Goal: Information Seeking & Learning: Learn about a topic

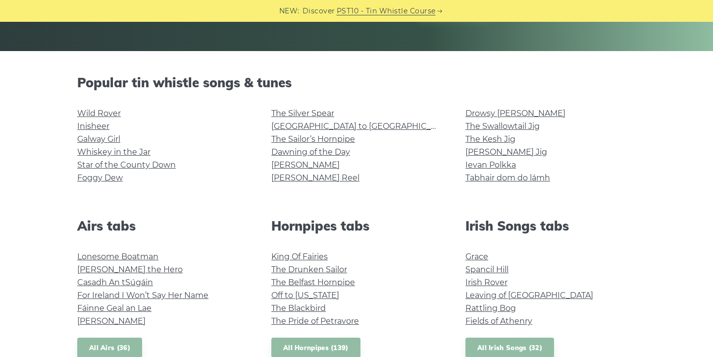
scroll to position [225, 0]
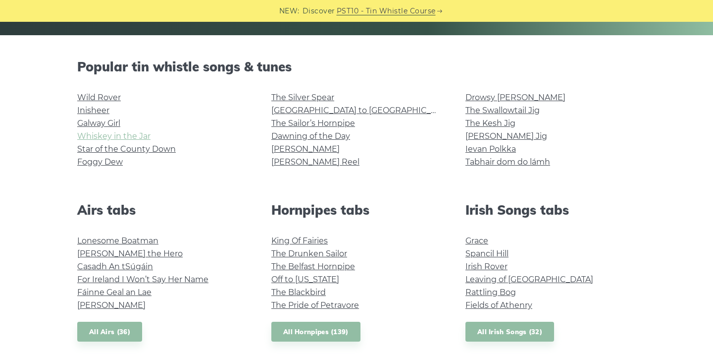
click at [132, 137] on link "Whiskey in the Jar" at bounding box center [113, 135] width 73 height 9
click at [309, 110] on link "[GEOGRAPHIC_DATA] to [GEOGRAPHIC_DATA]" at bounding box center [363, 110] width 183 height 9
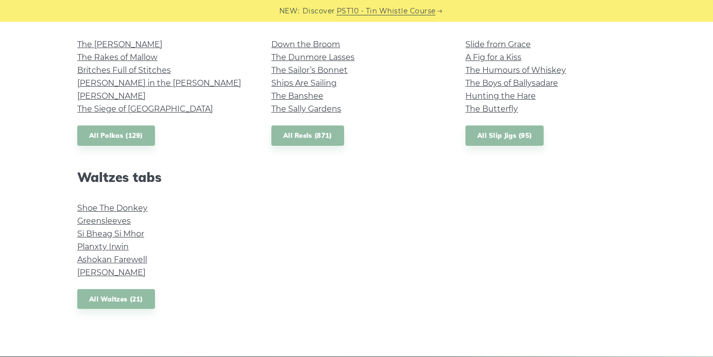
scroll to position [752, 0]
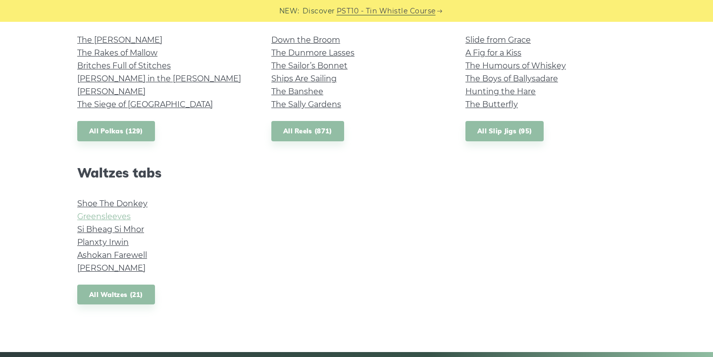
click at [96, 217] on link "Greensleeves" at bounding box center [104, 216] width 54 height 9
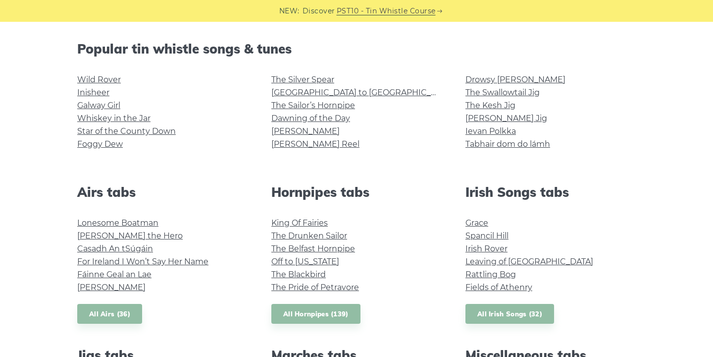
scroll to position [242, 0]
click at [283, 134] on link "[PERSON_NAME]" at bounding box center [306, 131] width 68 height 9
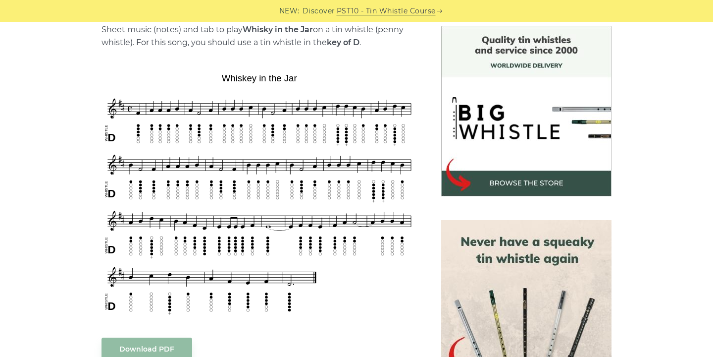
scroll to position [251, 0]
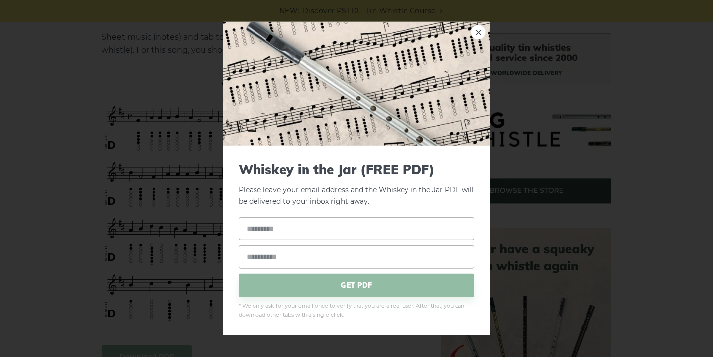
click at [132, 163] on div "× Whiskey in the Jar (FREE PDF) Please leave your email address and the Whiskey…" at bounding box center [356, 178] width 713 height 357
click at [484, 33] on link "×" at bounding box center [478, 32] width 15 height 15
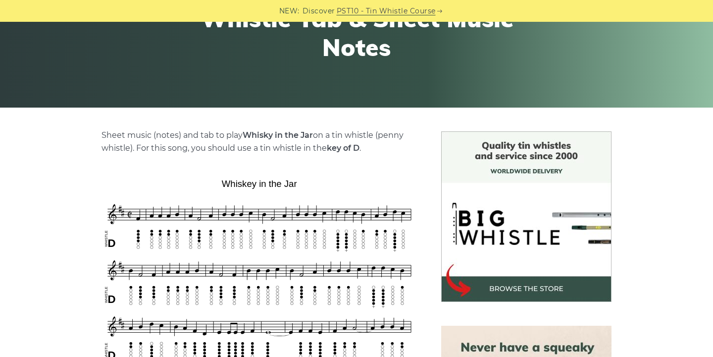
scroll to position [0, 0]
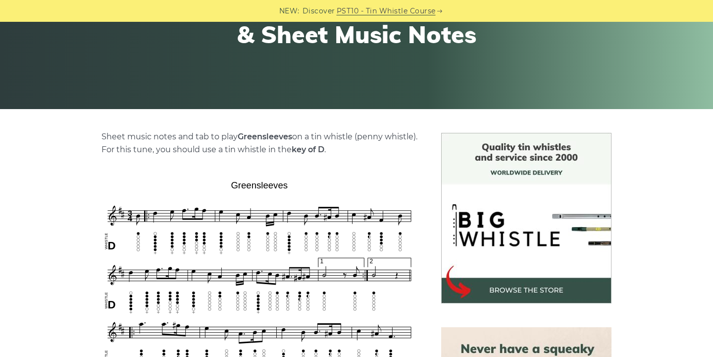
scroll to position [152, 0]
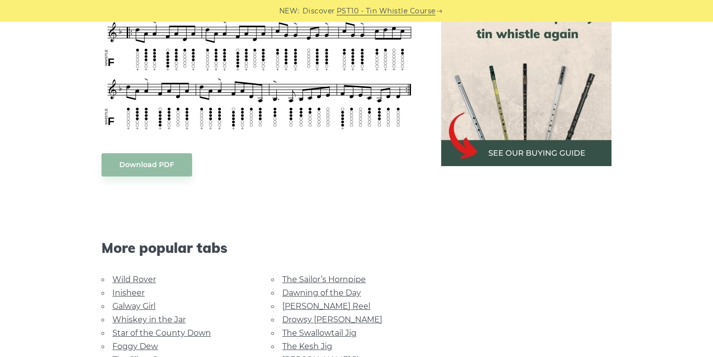
scroll to position [601, 0]
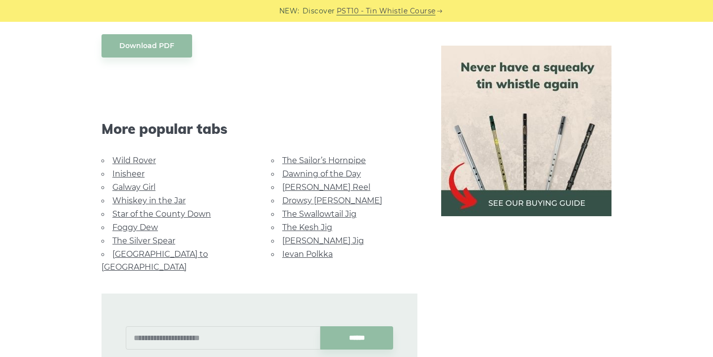
click at [127, 184] on link "Galway Girl" at bounding box center [133, 186] width 43 height 9
